Goal: Task Accomplishment & Management: Use online tool/utility

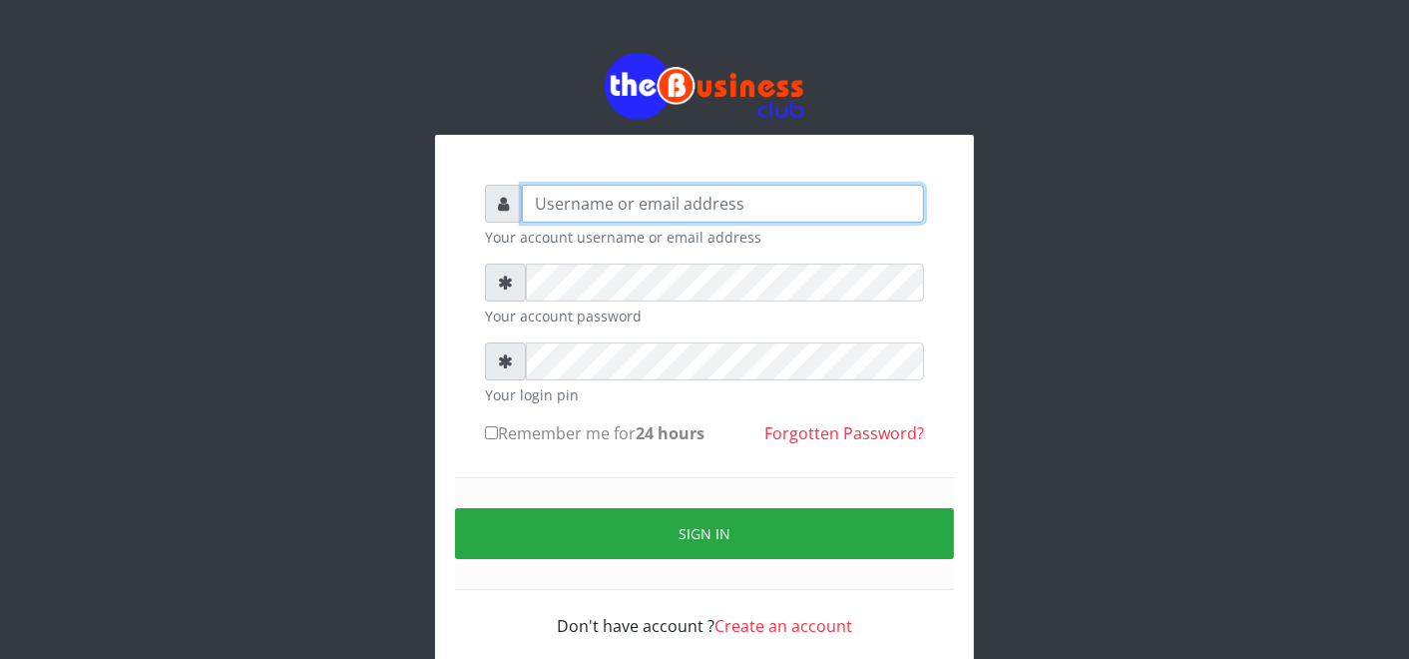
click at [766, 204] on input "text" at bounding box center [723, 204] width 402 height 38
type input "father"
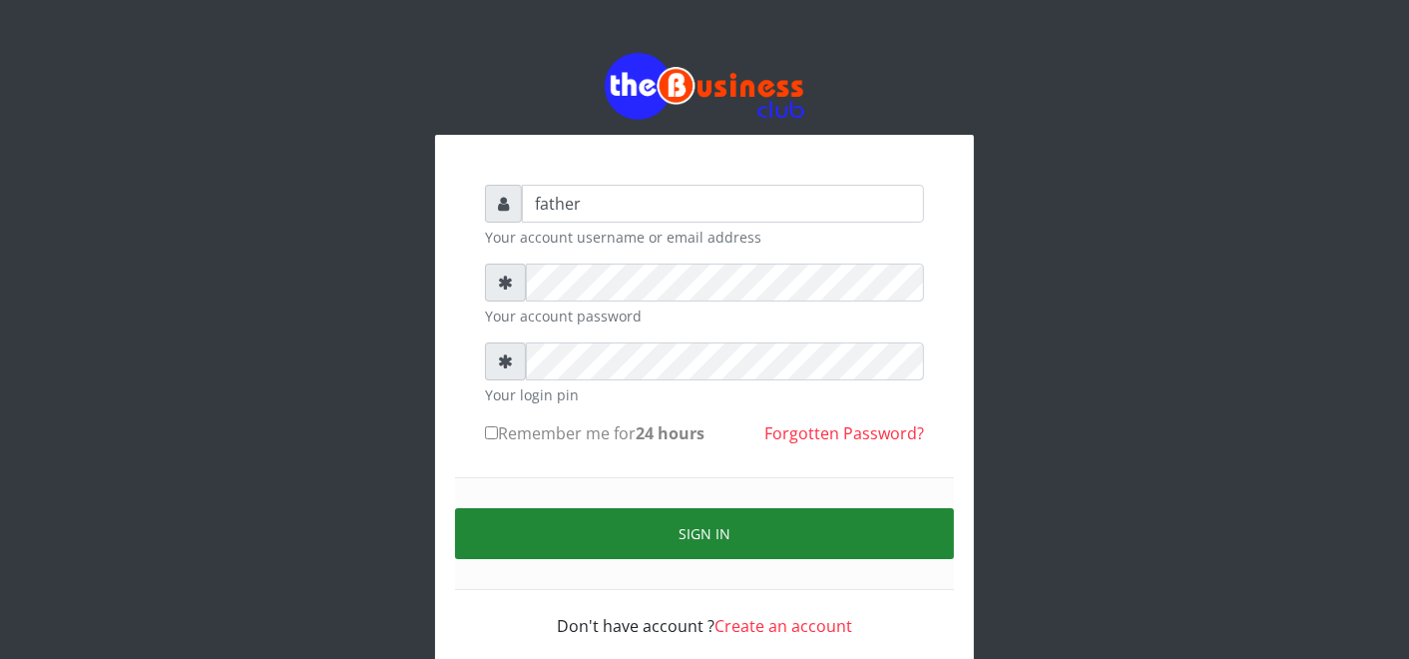
click at [669, 530] on button "Sign in" at bounding box center [704, 533] width 499 height 51
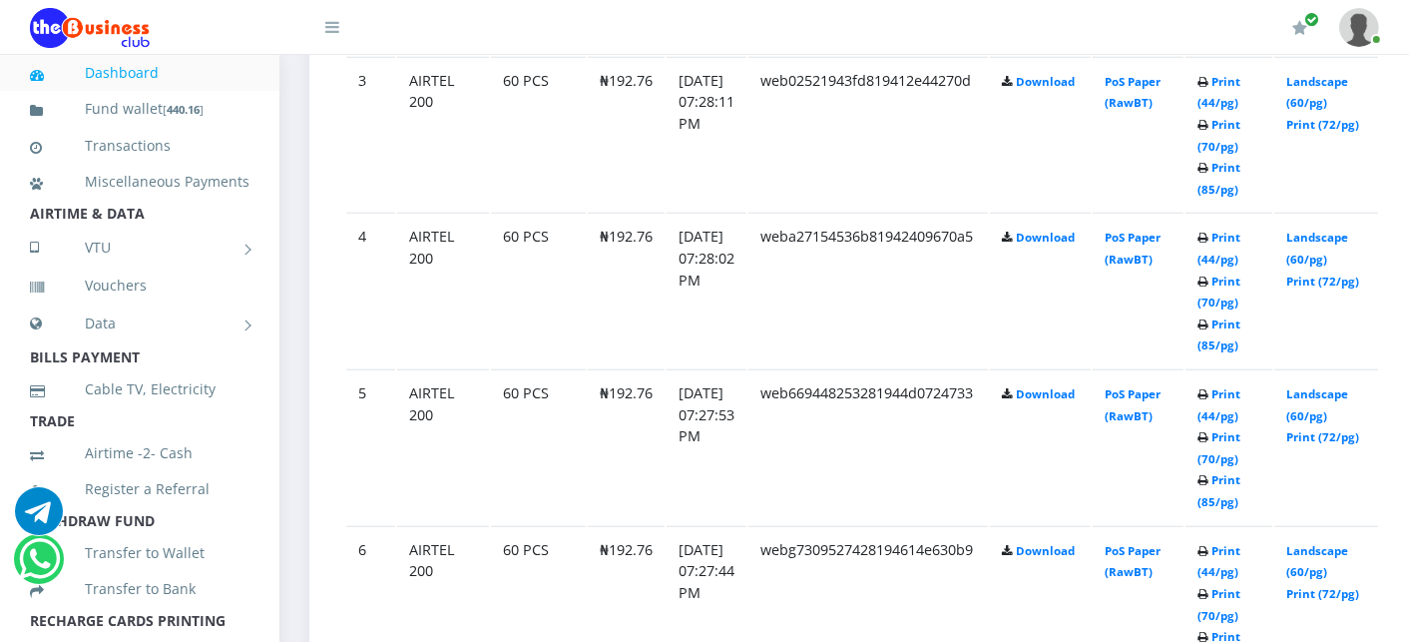
scroll to position [1520, 0]
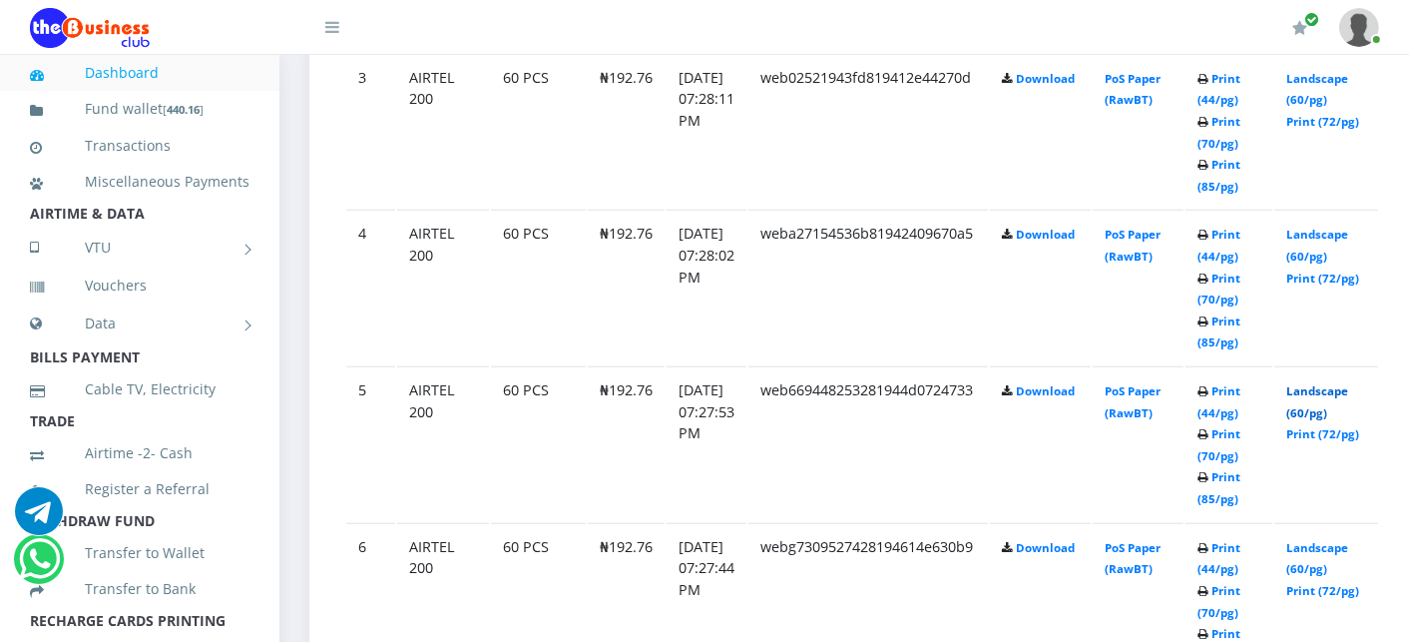
click at [1349, 391] on link "Landscape (60/pg)" at bounding box center [1318, 401] width 62 height 37
